Goal: Navigation & Orientation: Locate item on page

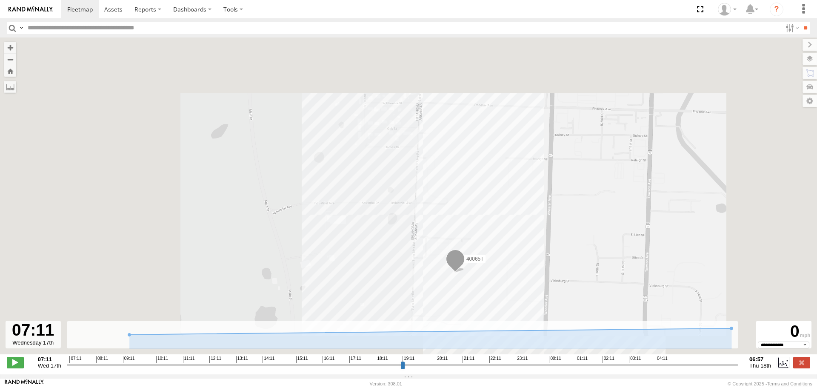
select select "**********"
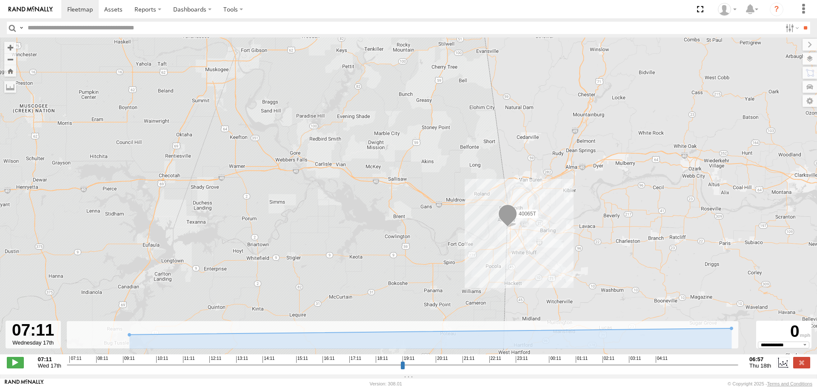
drag, startPoint x: 479, startPoint y: 245, endPoint x: 485, endPoint y: 190, distance: 55.2
click at [483, 213] on div "40065T" at bounding box center [408, 200] width 817 height 326
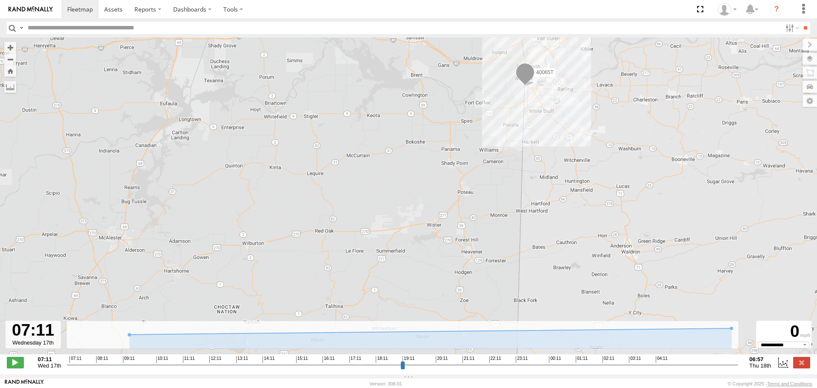
drag, startPoint x: 505, startPoint y: 172, endPoint x: 525, endPoint y: 108, distance: 67.3
click at [521, 130] on div "40065T" at bounding box center [408, 200] width 817 height 326
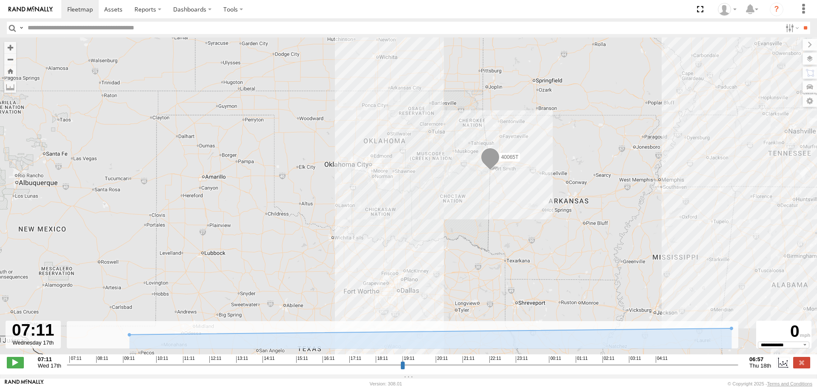
drag, startPoint x: 473, startPoint y: 199, endPoint x: 483, endPoint y: 156, distance: 44.6
click at [482, 162] on div "40065T" at bounding box center [408, 200] width 817 height 326
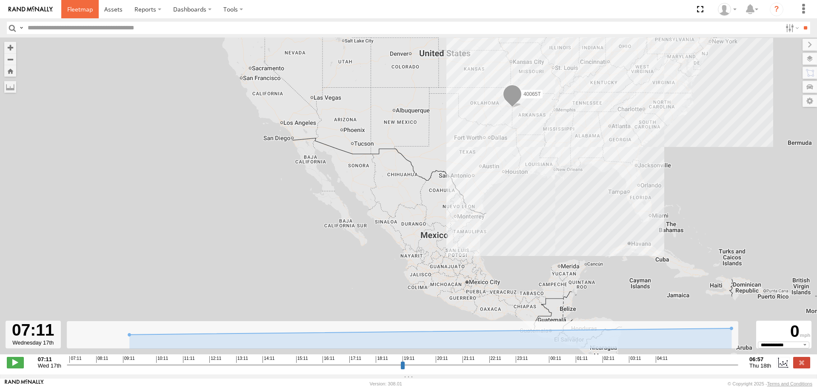
click at [80, 10] on span at bounding box center [80, 9] width 26 height 8
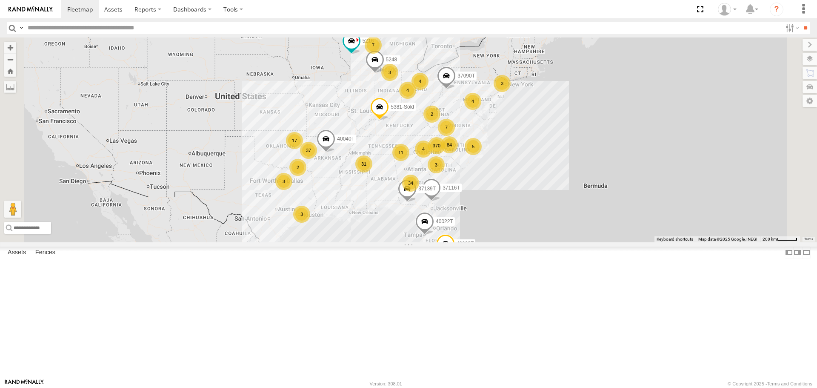
drag, startPoint x: 427, startPoint y: 261, endPoint x: 421, endPoint y: 255, distance: 9.1
click at [420, 242] on div "87121T 370 37 34 31 3 17 84 7 5216 5 2 4 11 7 40028T 3 40022T 40040T 3 4 2 3 3 …" at bounding box center [408, 139] width 817 height 204
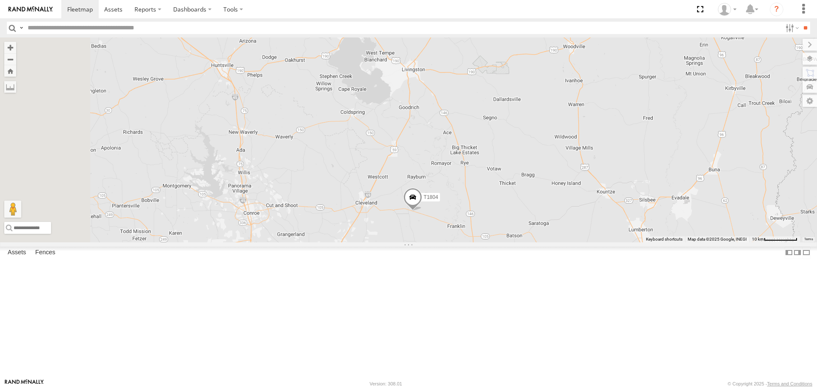
drag, startPoint x: 376, startPoint y: 195, endPoint x: 439, endPoint y: 252, distance: 84.7
click at [439, 242] on div "87121T 5216 40028T 40022T 40040T 37116T 5248 37090T 5381-Sold 37139T 40071T 400…" at bounding box center [408, 139] width 817 height 204
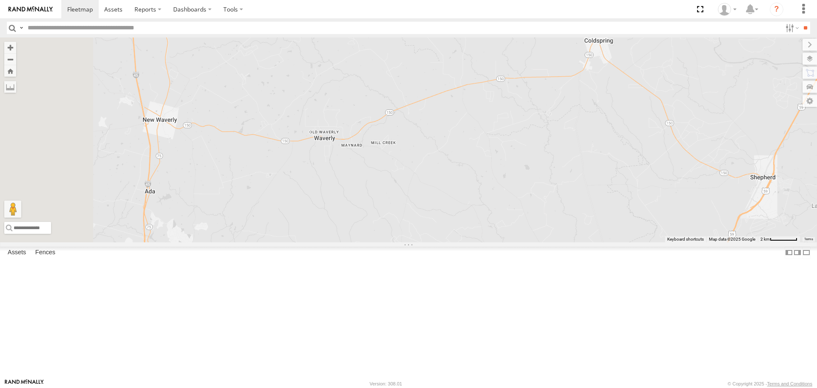
drag, startPoint x: 386, startPoint y: 217, endPoint x: 439, endPoint y: 233, distance: 55.5
click at [439, 233] on div "87121T 5216 40028T 40022T 40040T 37116T 5248 37090T 5381-Sold 37139T 40071T 400…" at bounding box center [408, 139] width 817 height 204
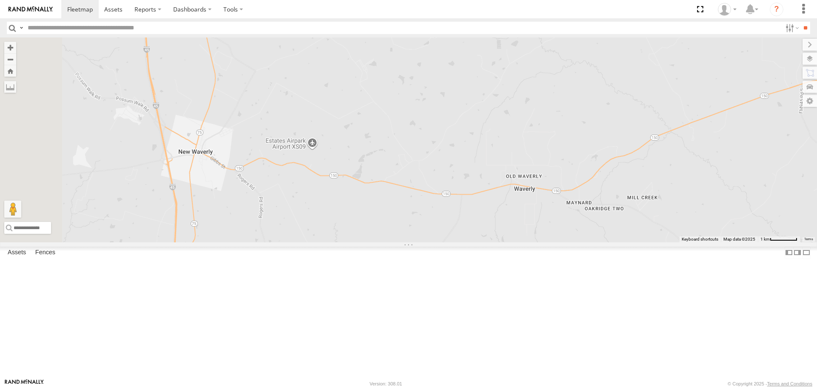
drag, startPoint x: 293, startPoint y: 197, endPoint x: 370, endPoint y: 228, distance: 82.5
click at [370, 228] on div "87121T 5216 40028T 40022T 40040T 37116T 5248 37090T 5381-Sold 37139T 40071T 400…" at bounding box center [408, 139] width 817 height 204
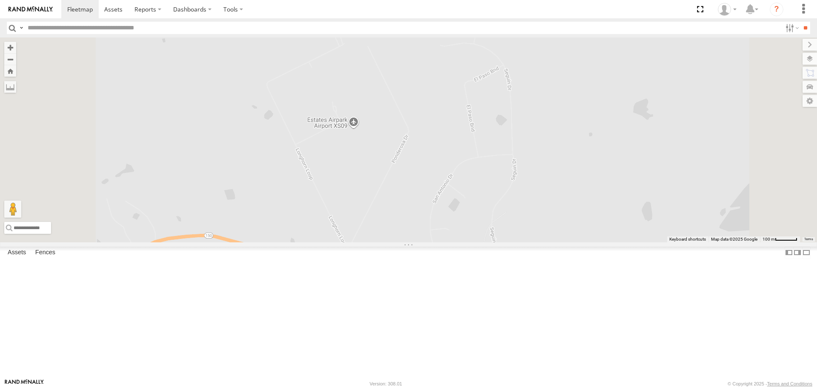
click at [812, 63] on label at bounding box center [810, 59] width 14 height 12
click at [0, 0] on span "Basemaps" at bounding box center [0, 0] width 0 height 0
click at [0, 0] on span "Satellite + Roadmap" at bounding box center [0, 0] width 0 height 0
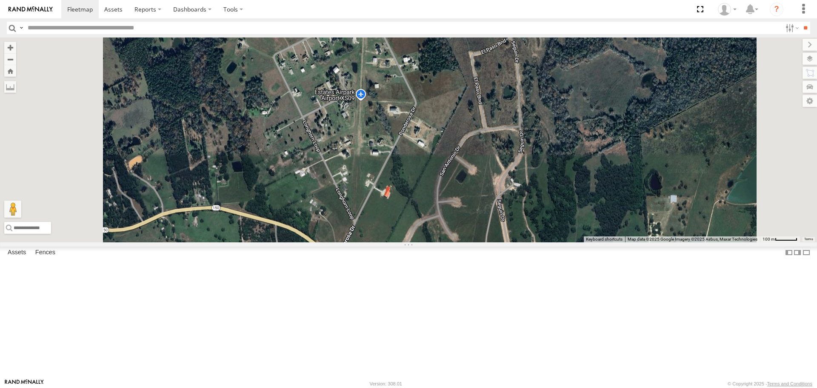
drag, startPoint x: 472, startPoint y: 246, endPoint x: 475, endPoint y: 237, distance: 9.3
click at [475, 238] on div "87121T 5216 40028T 40022T 40040T 37116T 5248 37090T 5381-Sold 37139T 40071T 400…" at bounding box center [408, 139] width 817 height 204
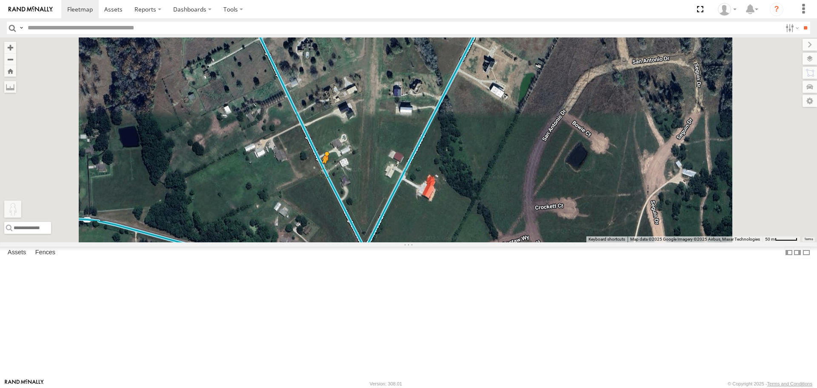
drag, startPoint x: 227, startPoint y: 344, endPoint x: 433, endPoint y: 241, distance: 229.6
click at [433, 241] on div "87121T 5216 40028T 40022T 40040T 37116T 5248 37090T 5381-Sold 37139T 40071T 400…" at bounding box center [408, 139] width 817 height 204
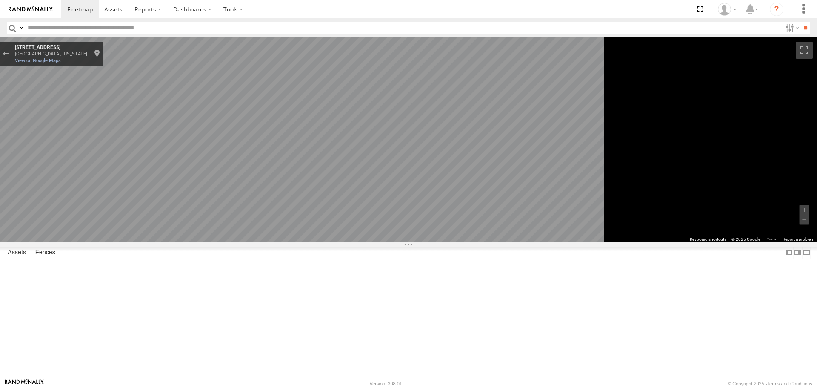
click at [197, 297] on main "To navigate the map with touch gestures double-tap and hold your finger on the …" at bounding box center [408, 207] width 817 height 341
click at [201, 281] on main "To navigate the map with touch gestures double-tap and hold your finger on the …" at bounding box center [408, 207] width 817 height 341
click at [9, 54] on div "Exit the Street View" at bounding box center [6, 53] width 6 height 5
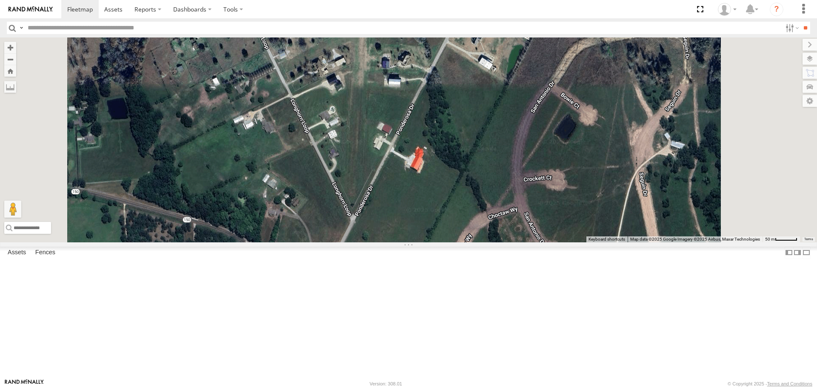
drag, startPoint x: 522, startPoint y: 311, endPoint x: 492, endPoint y: 286, distance: 38.7
click at [508, 242] on div "87121T 5216 40028T 40022T 40040T 37116T 5248 37090T 5381-Sold 37139T 40071T 400…" at bounding box center [408, 139] width 817 height 204
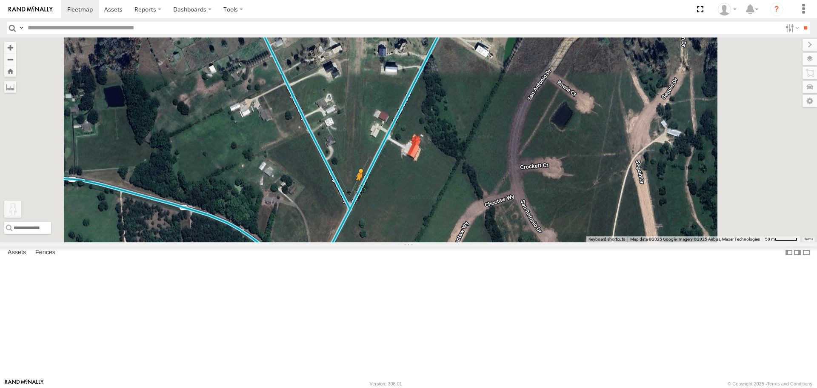
drag, startPoint x: 230, startPoint y: 345, endPoint x: 467, endPoint y: 258, distance: 252.7
click at [467, 242] on div "87121T 5216 40028T 40022T 40040T 37116T 5248 37090T 5381-Sold 37139T 40071T 400…" at bounding box center [408, 139] width 817 height 204
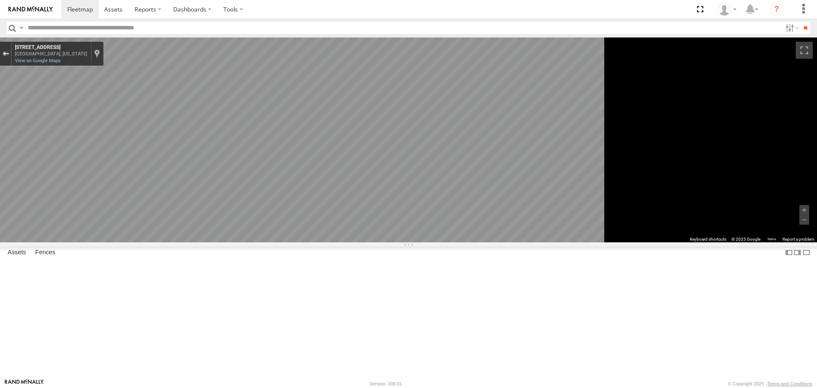
drag, startPoint x: 219, startPoint y: 54, endPoint x: 224, endPoint y: 72, distance: 18.5
click at [9, 54] on div "Exit the Street View" at bounding box center [6, 53] width 6 height 5
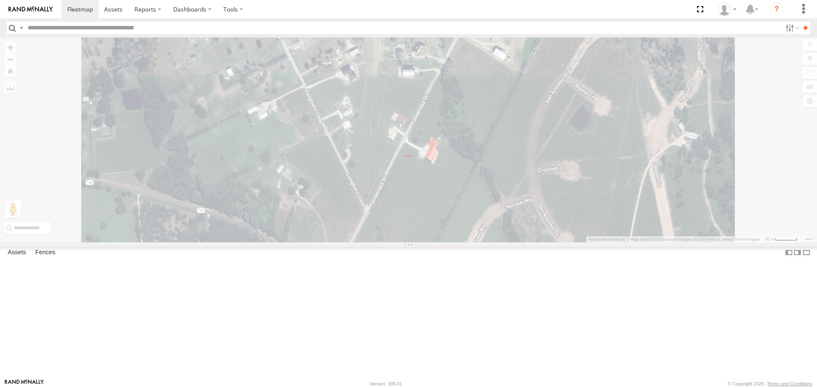
drag, startPoint x: 323, startPoint y: 220, endPoint x: 349, endPoint y: 224, distance: 26.3
click at [349, 224] on div "To navigate the map with touch gestures double-tap and hold your finger on the …" at bounding box center [408, 139] width 817 height 204
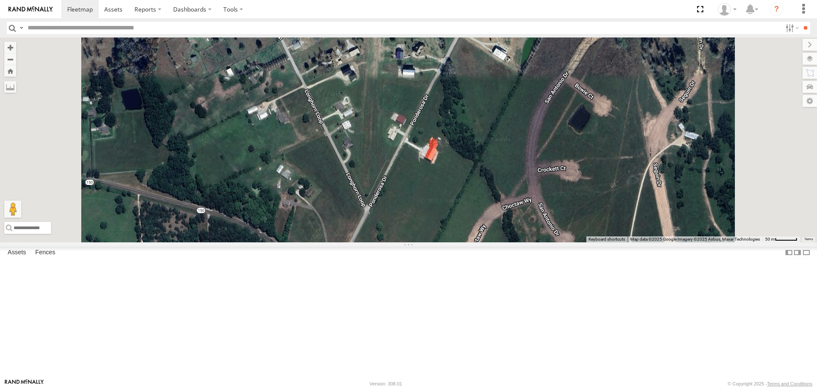
drag, startPoint x: 334, startPoint y: 208, endPoint x: 430, endPoint y: 215, distance: 95.7
click at [430, 217] on div "To navigate the map with touch gestures double-tap and hold your finger on the …" at bounding box center [408, 139] width 817 height 204
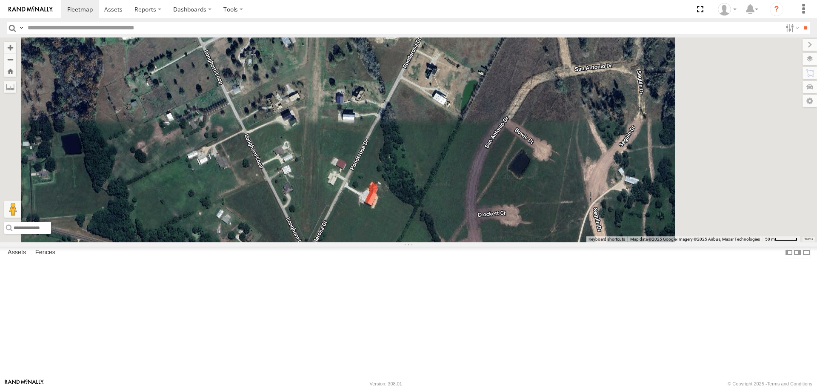
drag, startPoint x: 571, startPoint y: 250, endPoint x: 509, endPoint y: 296, distance: 77.0
click at [509, 242] on div "Loading..." at bounding box center [408, 139] width 817 height 204
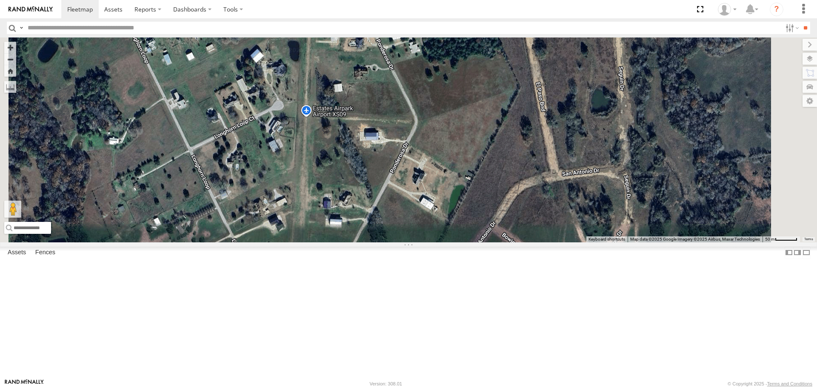
drag, startPoint x: 537, startPoint y: 198, endPoint x: 527, endPoint y: 301, distance: 104.0
click at [527, 242] on div "Loading..." at bounding box center [408, 139] width 817 height 204
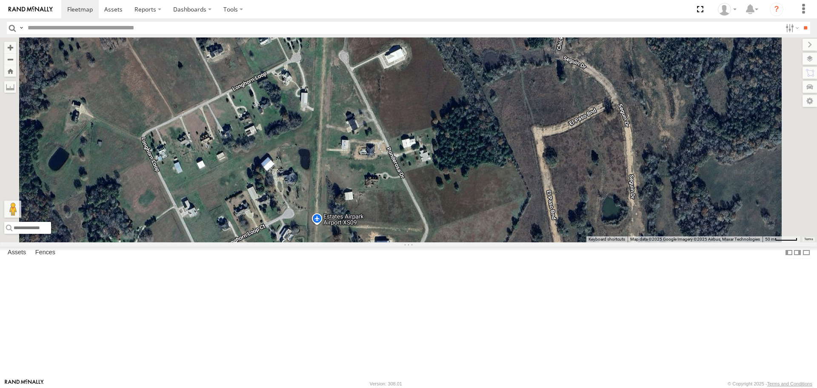
drag, startPoint x: 443, startPoint y: 195, endPoint x: 446, endPoint y: 249, distance: 54.2
click at [454, 242] on div "Loading..." at bounding box center [408, 139] width 817 height 204
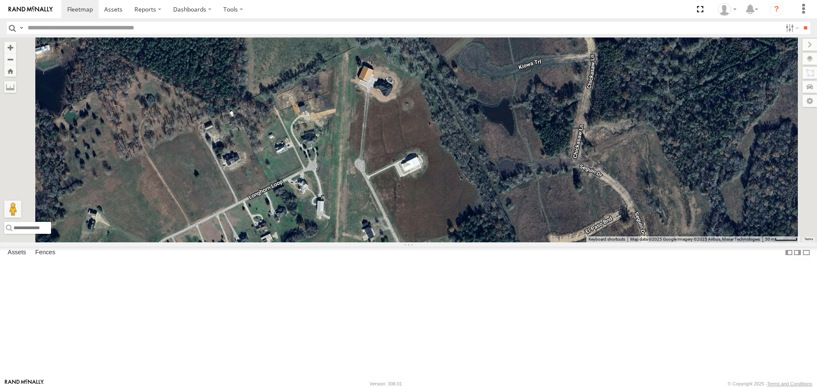
drag, startPoint x: 453, startPoint y: 211, endPoint x: 465, endPoint y: 268, distance: 58.2
click at [465, 242] on div "Loading..." at bounding box center [408, 139] width 817 height 204
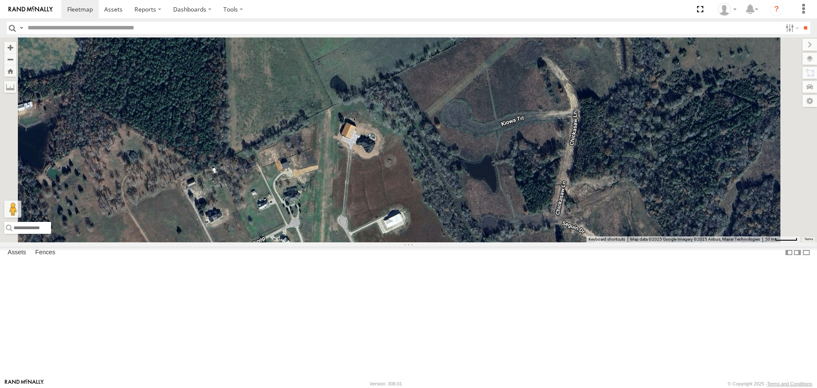
drag, startPoint x: 475, startPoint y: 189, endPoint x: 460, endPoint y: 239, distance: 52.5
click at [460, 239] on div "Loading..." at bounding box center [408, 139] width 817 height 204
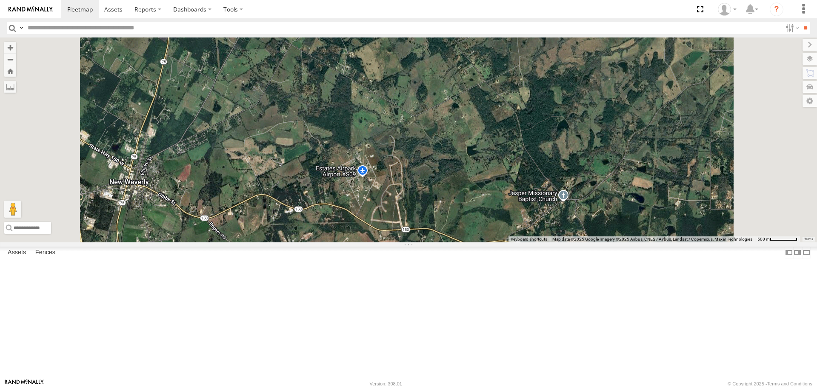
drag, startPoint x: 416, startPoint y: 202, endPoint x: 450, endPoint y: 202, distance: 34.1
click at [450, 202] on div "Loading..." at bounding box center [408, 139] width 817 height 204
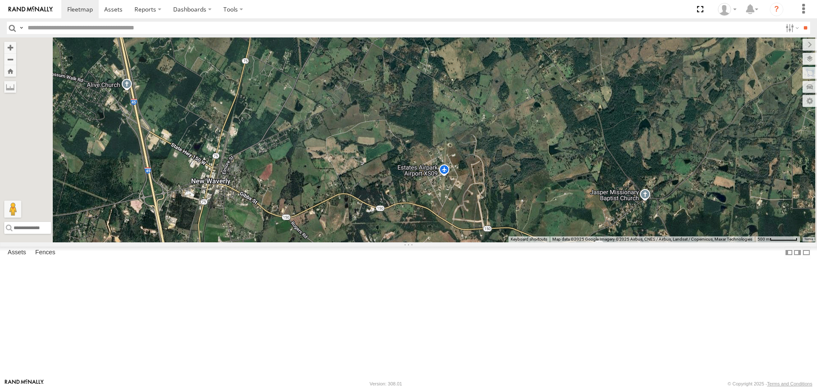
click at [0, 0] on span "Roadmap" at bounding box center [0, 0] width 0 height 0
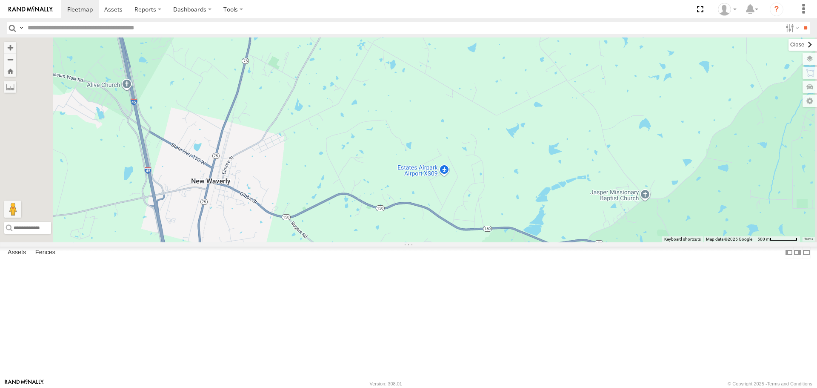
click at [789, 45] on label at bounding box center [803, 45] width 29 height 12
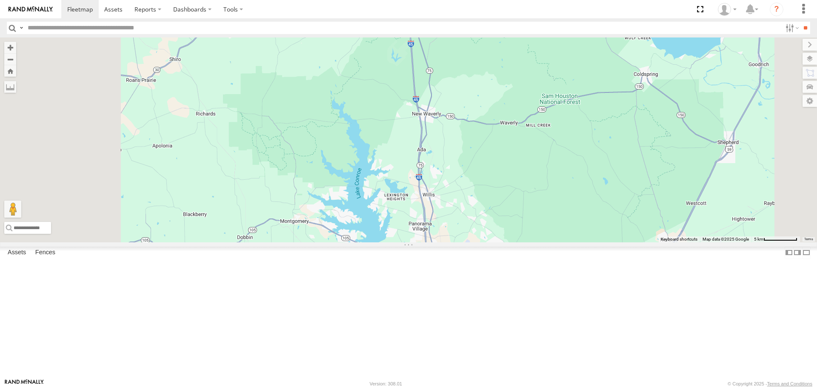
drag, startPoint x: 341, startPoint y: 196, endPoint x: 424, endPoint y: 176, distance: 85.4
click at [422, 178] on div "T1804 Loading..." at bounding box center [408, 139] width 817 height 204
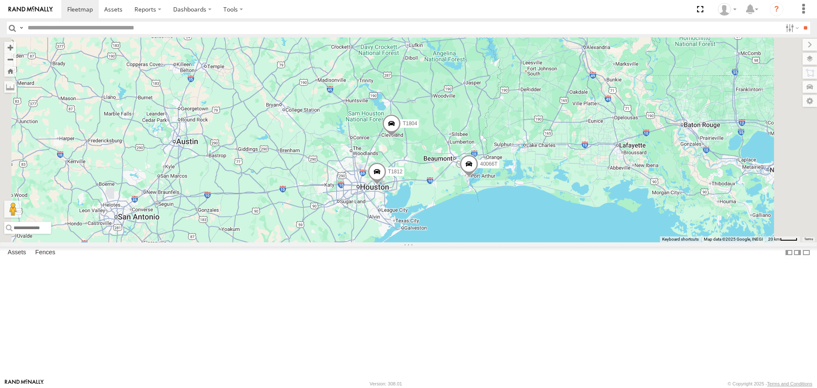
drag, startPoint x: 410, startPoint y: 231, endPoint x: 419, endPoint y: 203, distance: 29.1
click at [418, 206] on div "T1804 T1812 40066T 2 Loading..." at bounding box center [408, 139] width 817 height 204
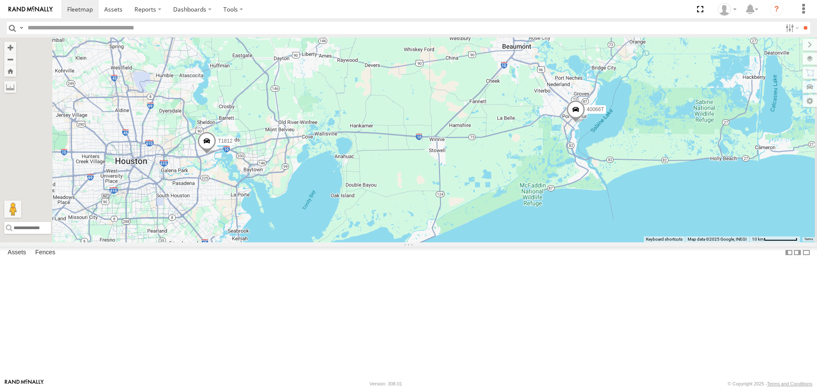
drag, startPoint x: 626, startPoint y: 140, endPoint x: 620, endPoint y: 162, distance: 23.0
click at [620, 162] on div "T1804 T1812 40066T Loading..." at bounding box center [408, 139] width 817 height 204
